Goal: Information Seeking & Learning: Check status

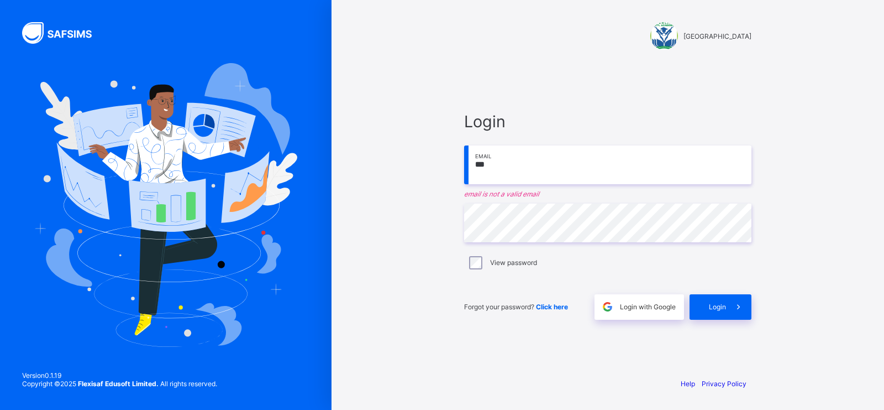
type input "**********"
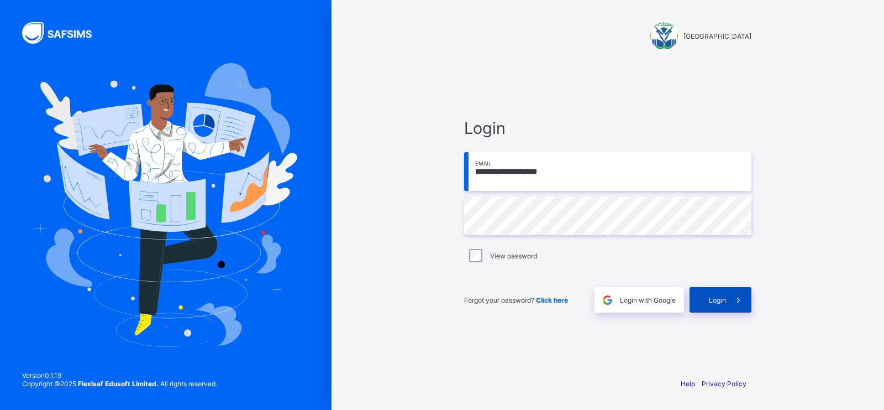
click at [725, 298] on span "Login" at bounding box center [717, 300] width 17 height 8
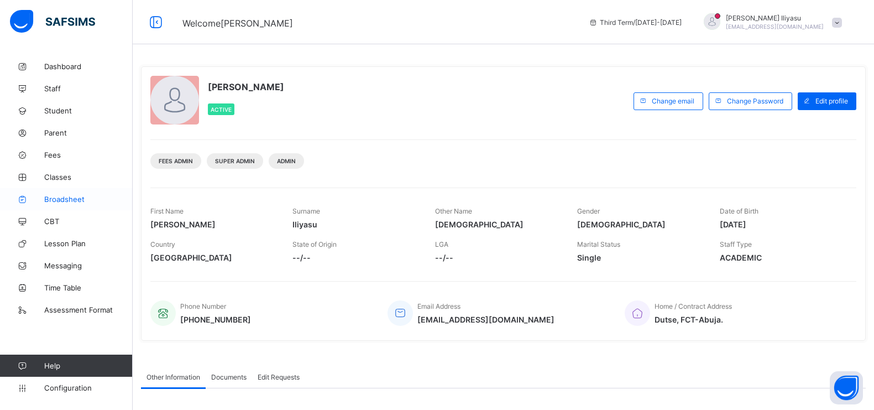
click at [73, 203] on link "Broadsheet" at bounding box center [66, 199] width 133 height 22
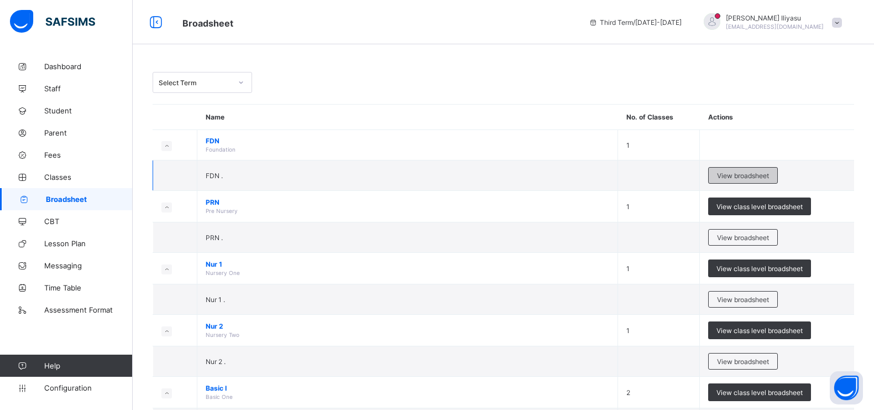
click at [740, 180] on div "View broadsheet" at bounding box center [743, 175] width 70 height 17
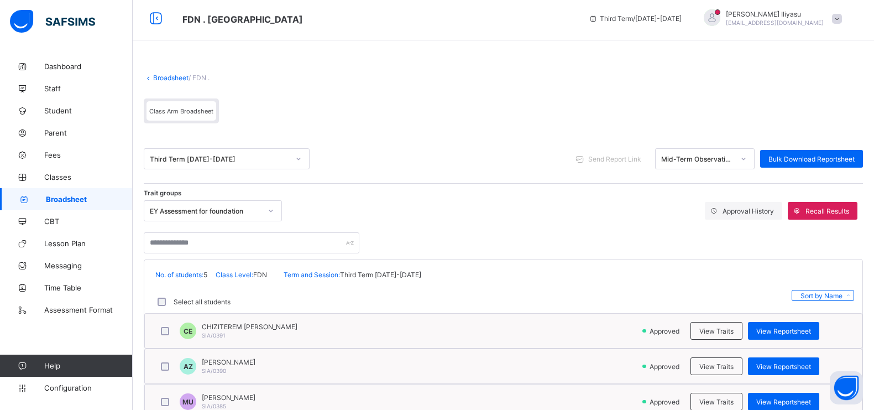
scroll to position [2, 0]
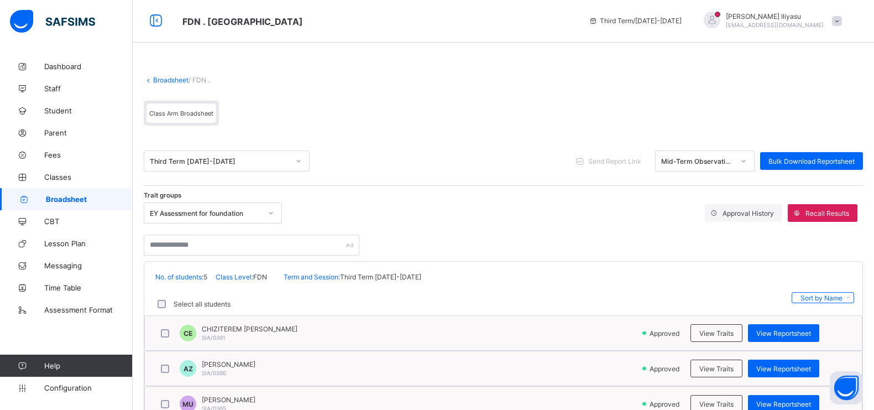
click at [152, 83] on div "Broadsheet / FDN . Class Arm Broadsheet" at bounding box center [503, 101] width 719 height 72
click at [165, 81] on link "Broadsheet" at bounding box center [170, 80] width 35 height 8
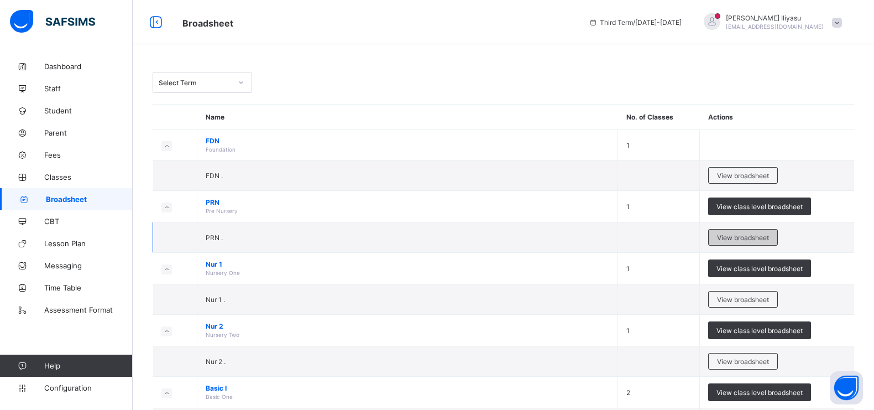
click at [742, 233] on span "View broadsheet" at bounding box center [743, 237] width 52 height 8
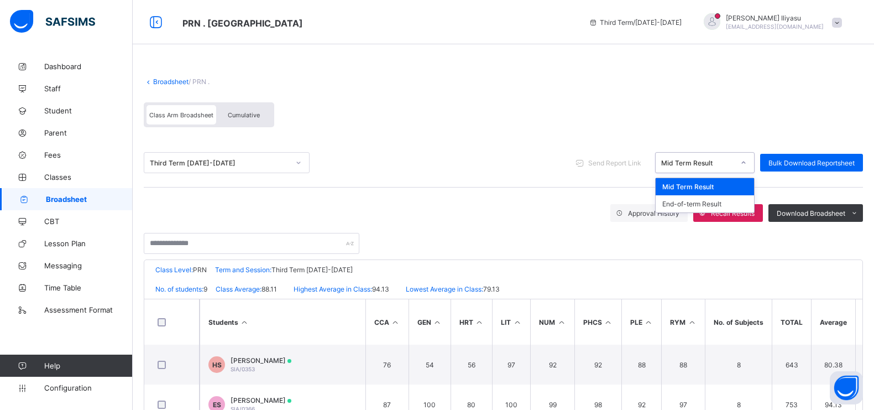
click at [733, 165] on div "Mid Term Result" at bounding box center [697, 163] width 73 height 8
click at [713, 198] on div "End-of-term Result" at bounding box center [705, 203] width 98 height 17
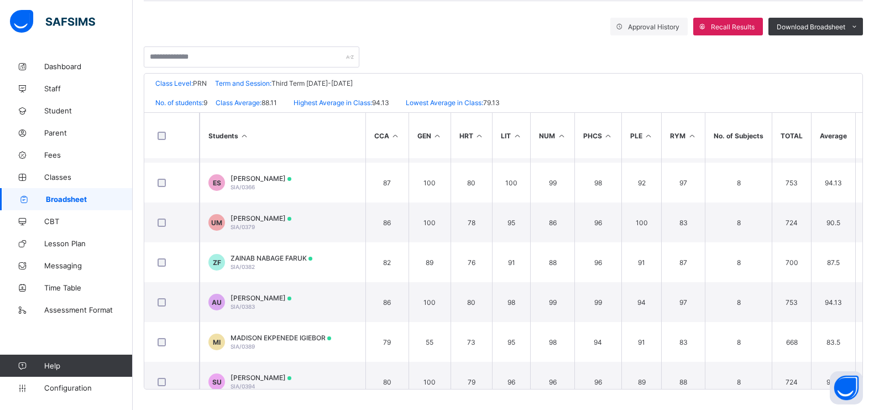
scroll to position [67, 0]
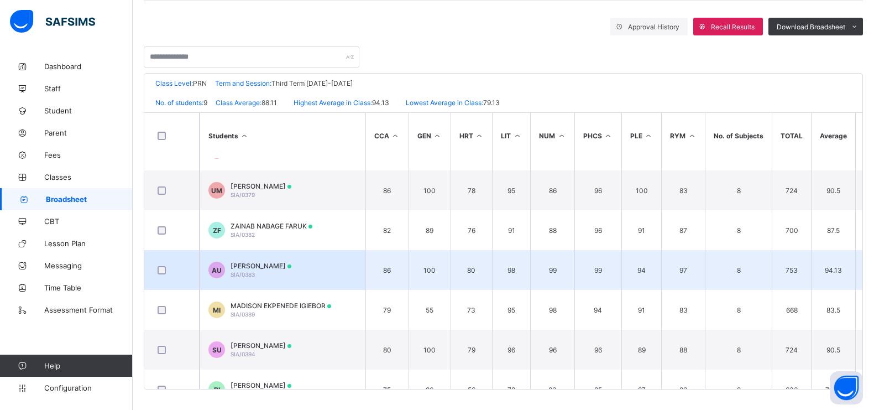
click at [260, 263] on span "[PERSON_NAME]" at bounding box center [261, 265] width 61 height 8
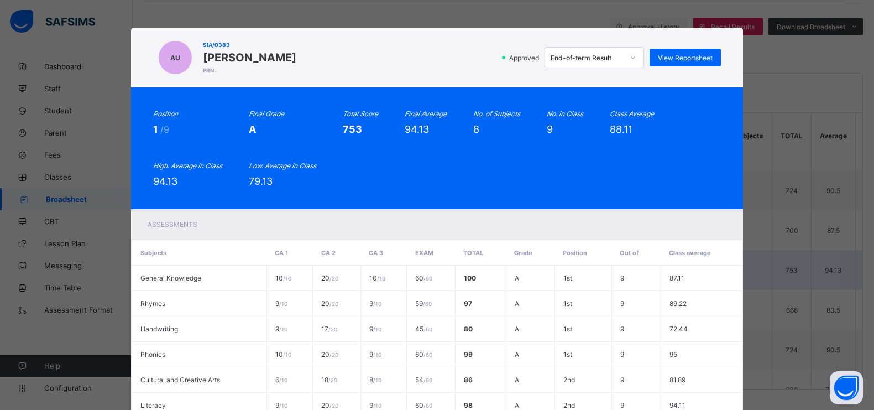
click at [260, 263] on th "Subjects" at bounding box center [199, 252] width 135 height 25
click at [673, 52] on div "View Reportsheet" at bounding box center [684, 58] width 71 height 18
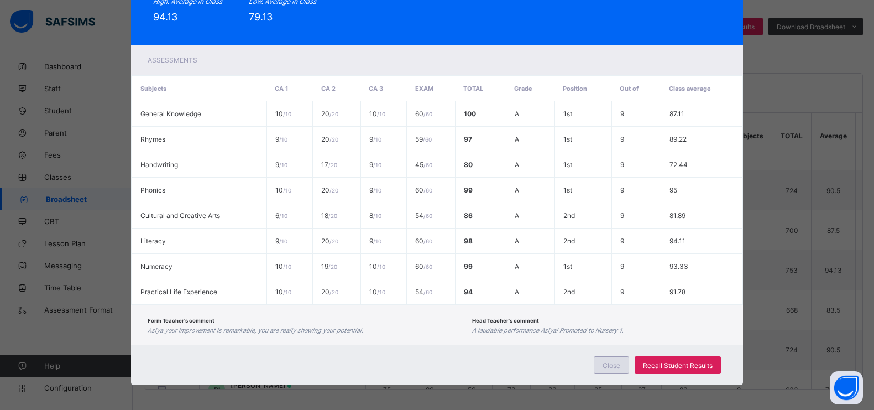
click at [614, 368] on div "Close" at bounding box center [611, 365] width 35 height 18
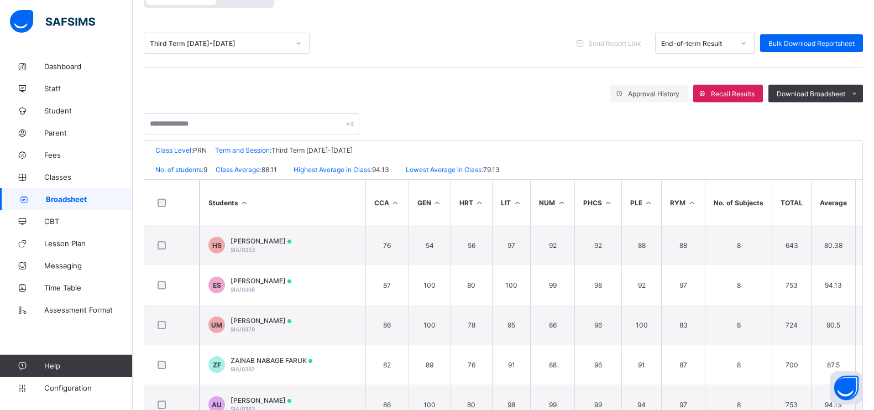
scroll to position [0, 0]
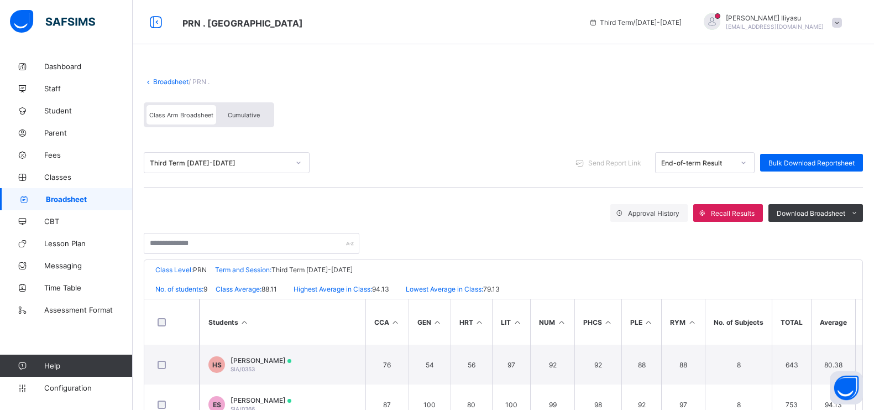
click at [161, 79] on link "Broadsheet" at bounding box center [170, 81] width 35 height 8
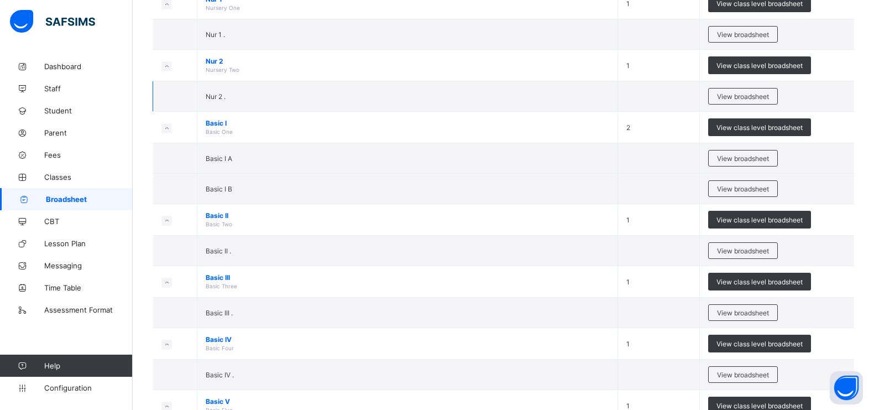
scroll to position [333, 0]
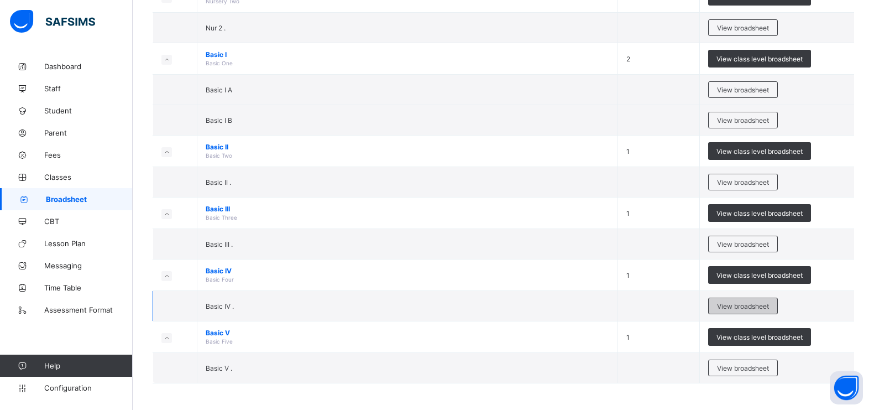
click at [733, 303] on span "View broadsheet" at bounding box center [743, 306] width 52 height 8
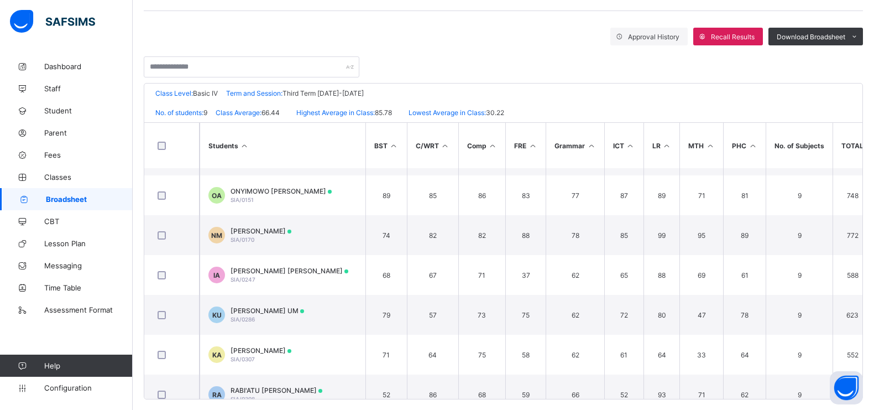
scroll to position [43, 0]
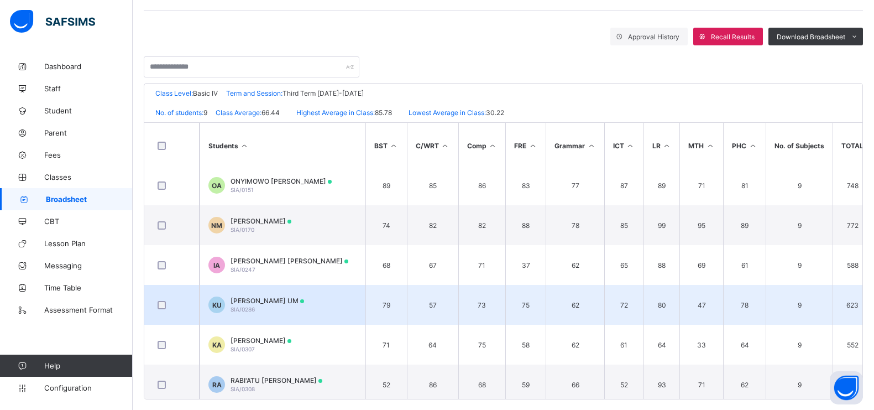
click at [156, 298] on div at bounding box center [172, 304] width 38 height 23
click at [262, 300] on span "KHADIJAH BELLO UM" at bounding box center [268, 300] width 74 height 8
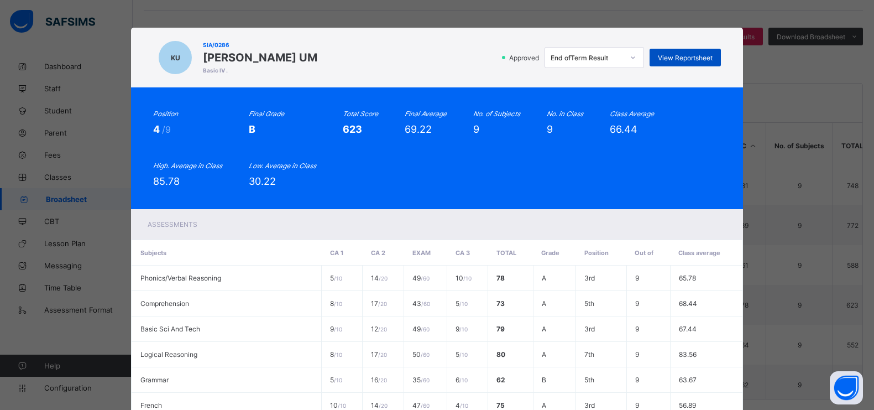
click at [684, 53] on div "View Reportsheet" at bounding box center [684, 58] width 71 height 18
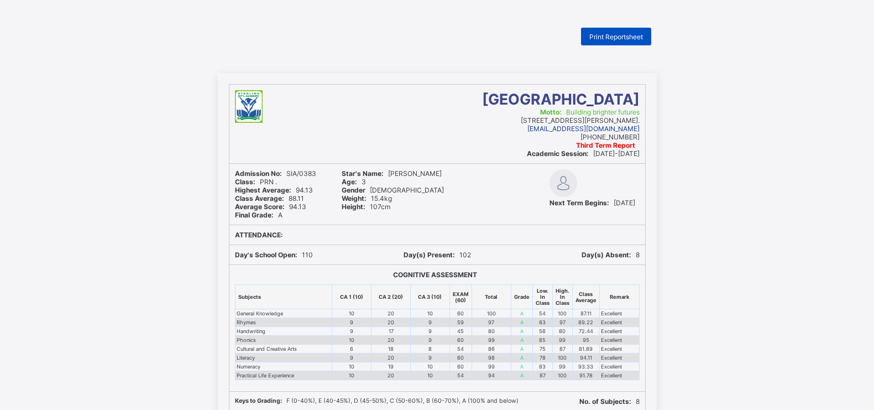
click at [617, 35] on span "Print Reportsheet" at bounding box center [616, 37] width 54 height 8
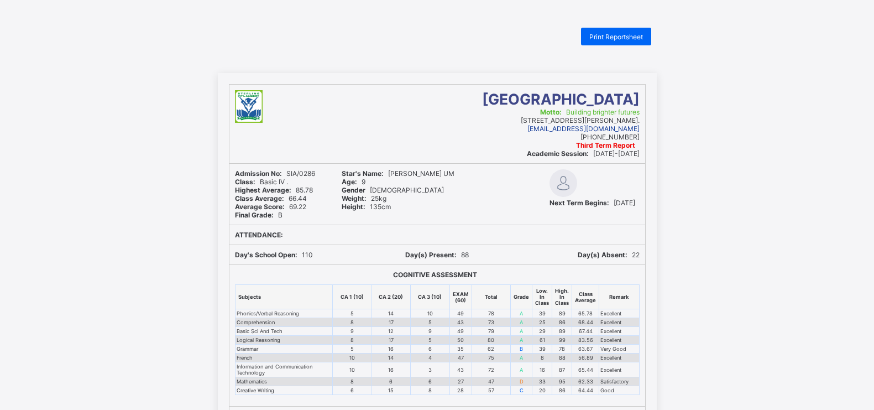
drag, startPoint x: 0, startPoint y: 0, endPoint x: 645, endPoint y: 46, distance: 646.7
click at [645, 46] on div "Print Reportsheet Sterling International Academy Motto: Building brighter futur…" at bounding box center [437, 357] width 874 height 659
click at [643, 36] on span "Print Reportsheet" at bounding box center [616, 37] width 54 height 8
